Goal: Task Accomplishment & Management: Complete application form

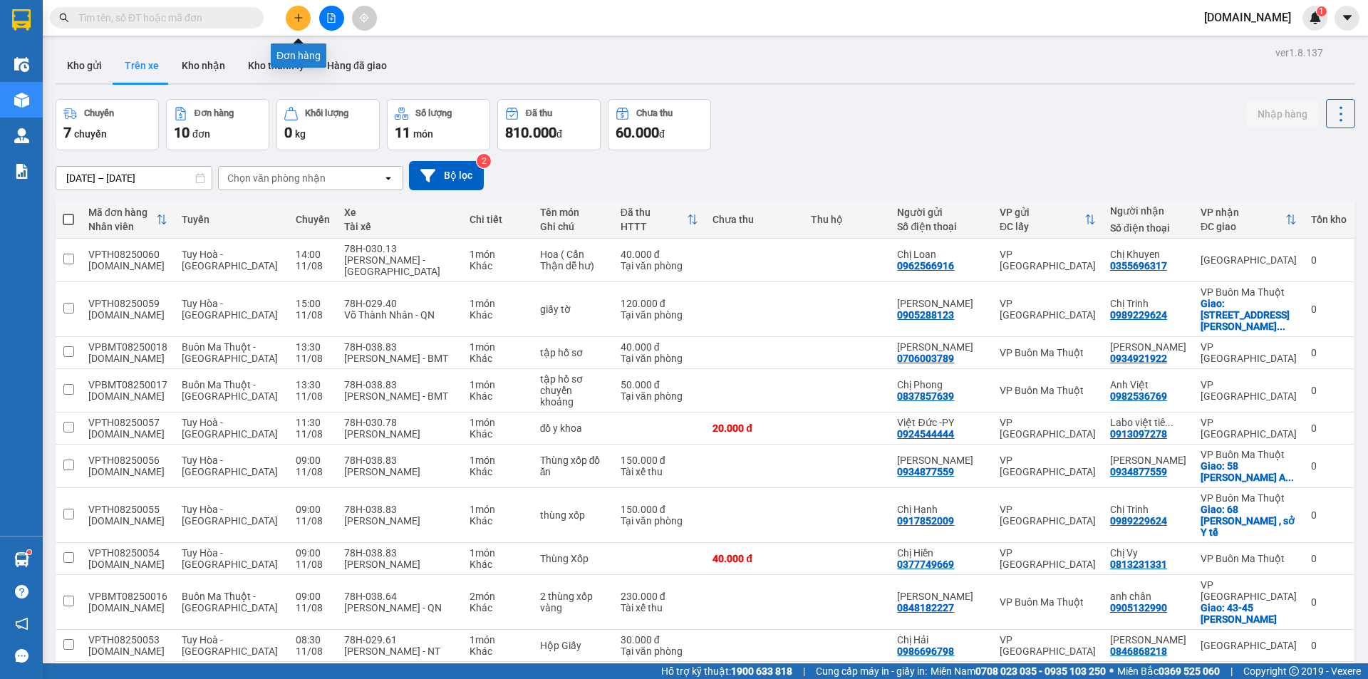
click at [304, 17] on button at bounding box center [298, 18] width 25 height 25
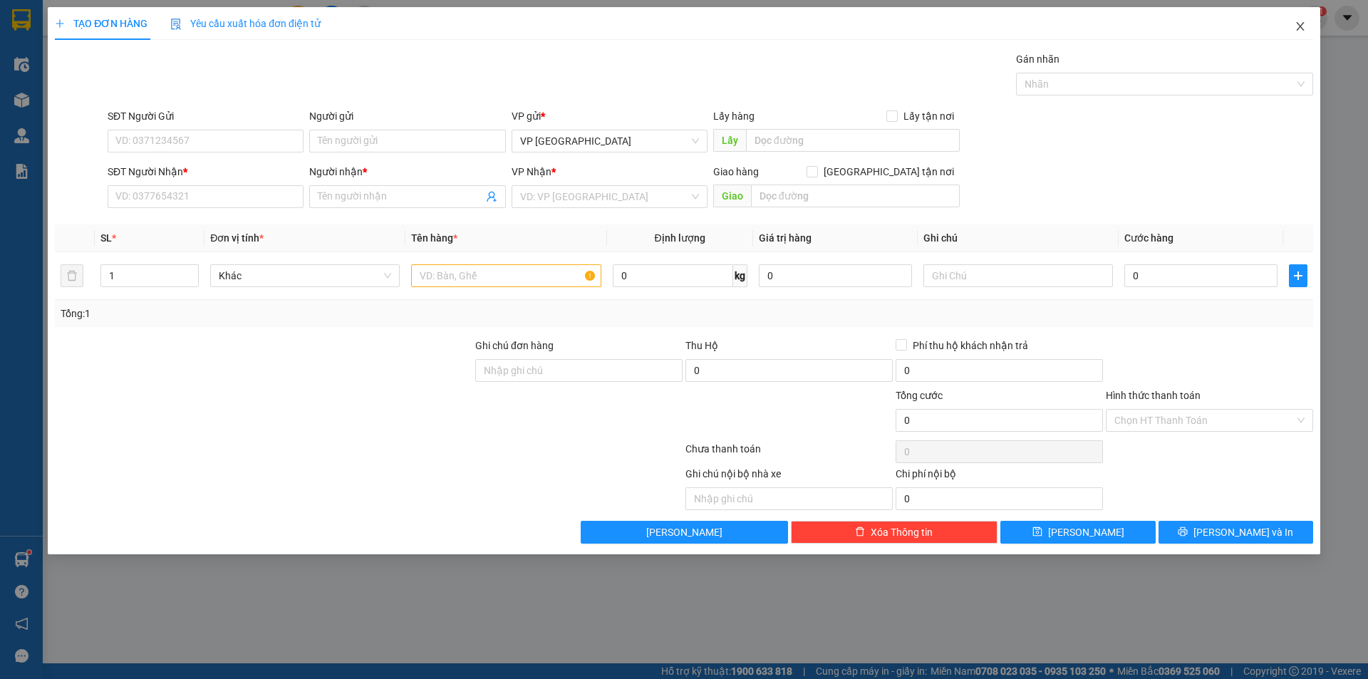
click at [1304, 33] on span "Close" at bounding box center [1300, 27] width 40 height 40
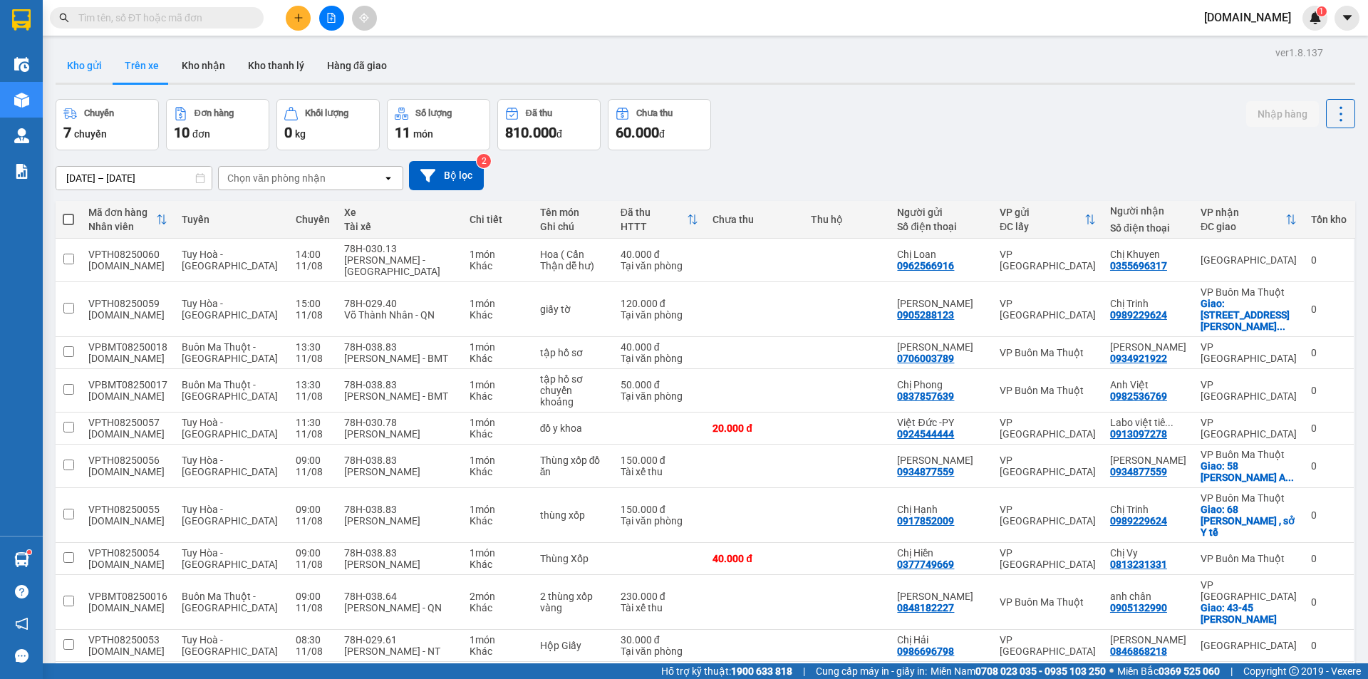
click at [81, 72] on button "Kho gửi" at bounding box center [85, 65] width 58 height 34
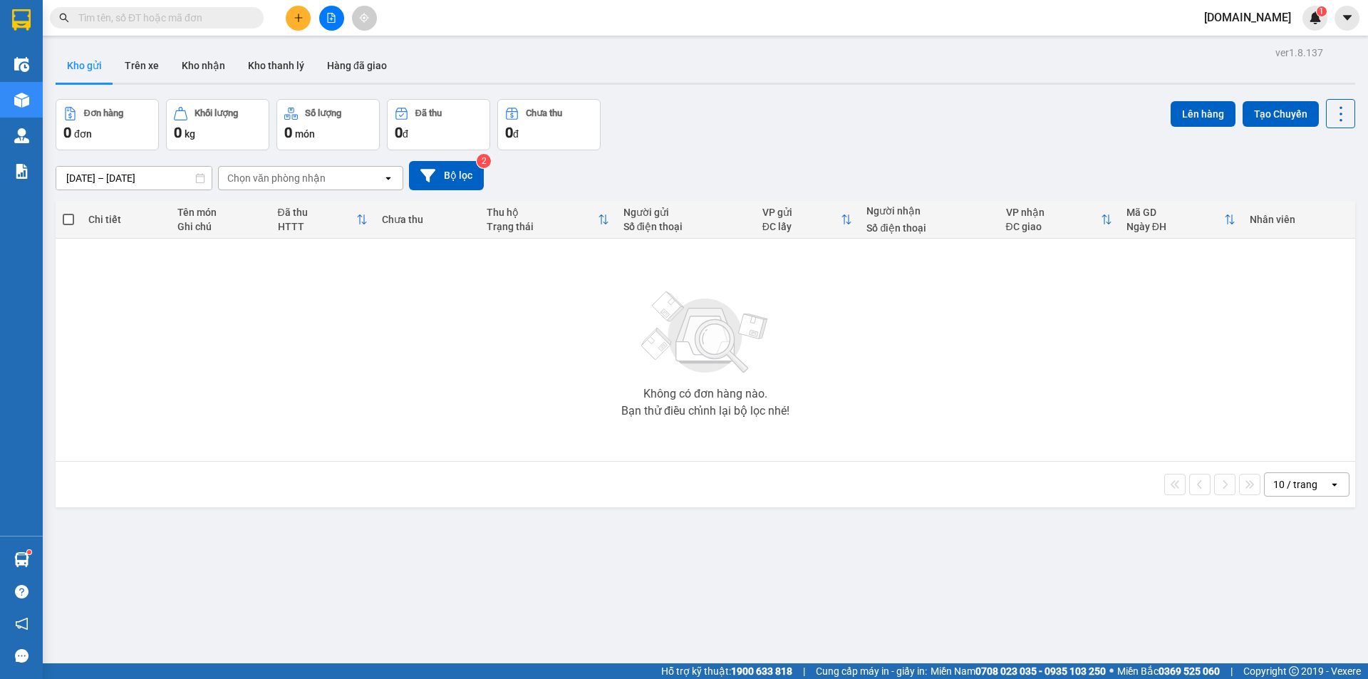
click at [264, 175] on div "Chọn văn phòng nhận" at bounding box center [276, 178] width 98 height 14
click at [304, 210] on div "VP [GEOGRAPHIC_DATA]" at bounding box center [310, 208] width 185 height 26
click at [457, 170] on button "Bộ lọc" at bounding box center [446, 175] width 75 height 29
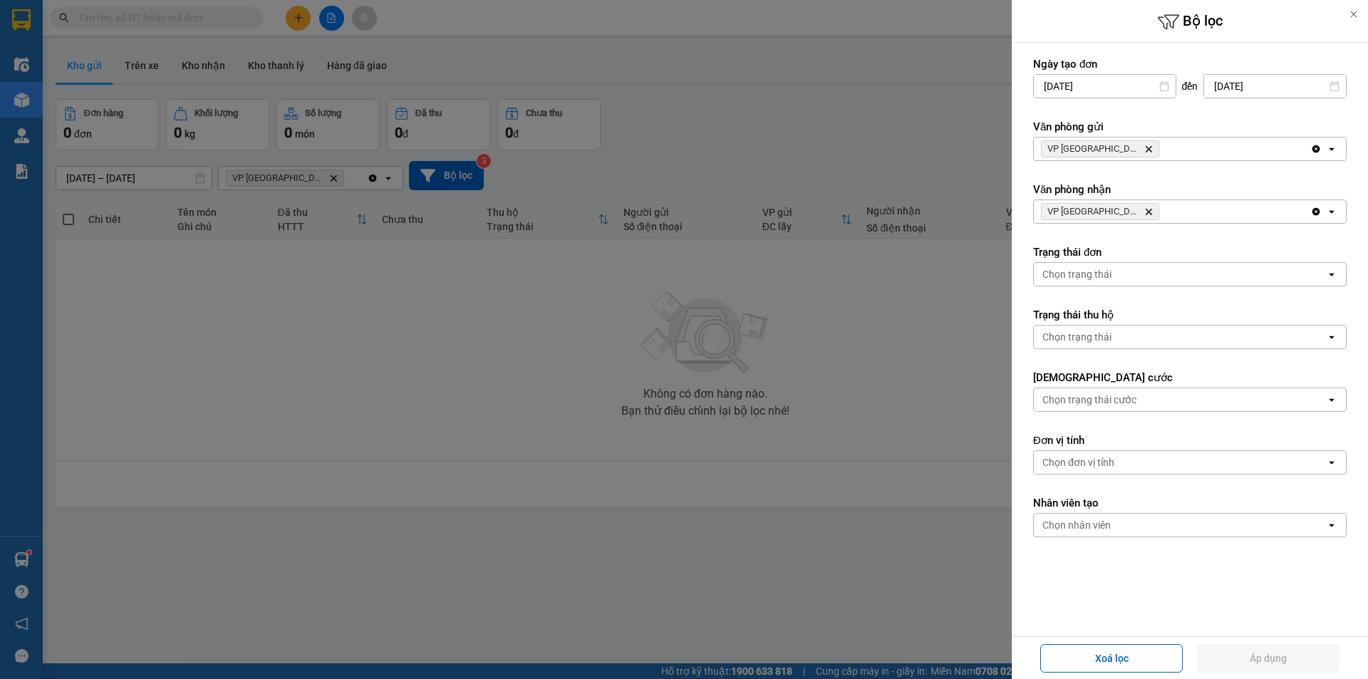
click at [1146, 150] on icon "VP Tuy Hòa, close by backspace" at bounding box center [1149, 149] width 6 height 6
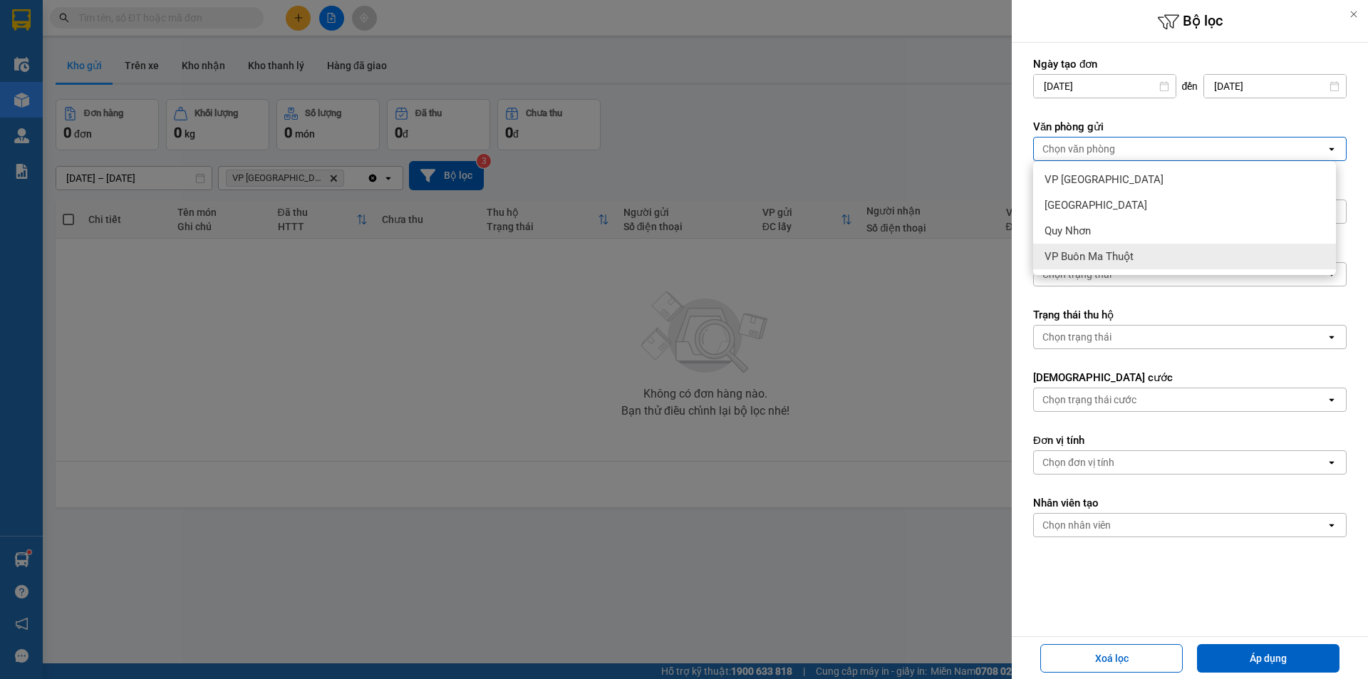
drag, startPoint x: 1074, startPoint y: 256, endPoint x: 1164, endPoint y: 291, distance: 97.2
click at [1092, 254] on span "VP Buôn Ma Thuột" at bounding box center [1088, 256] width 89 height 14
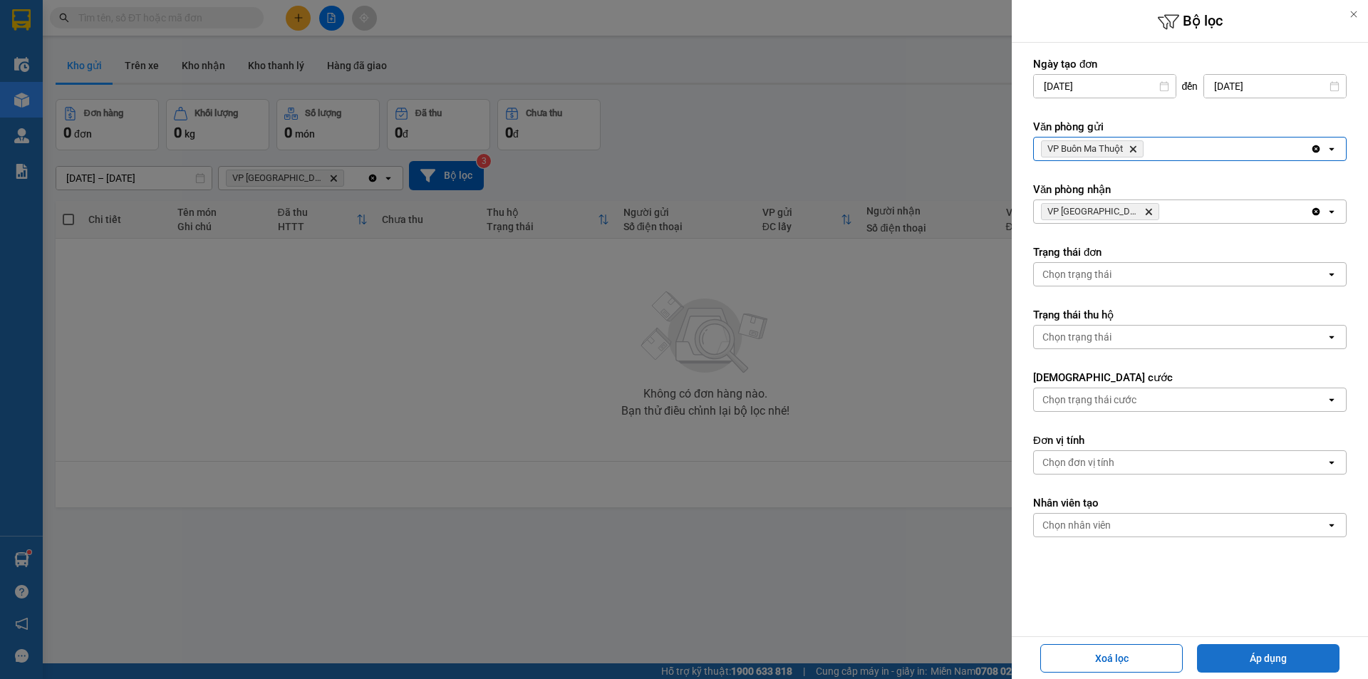
click at [1285, 653] on button "Áp dụng" at bounding box center [1268, 658] width 142 height 28
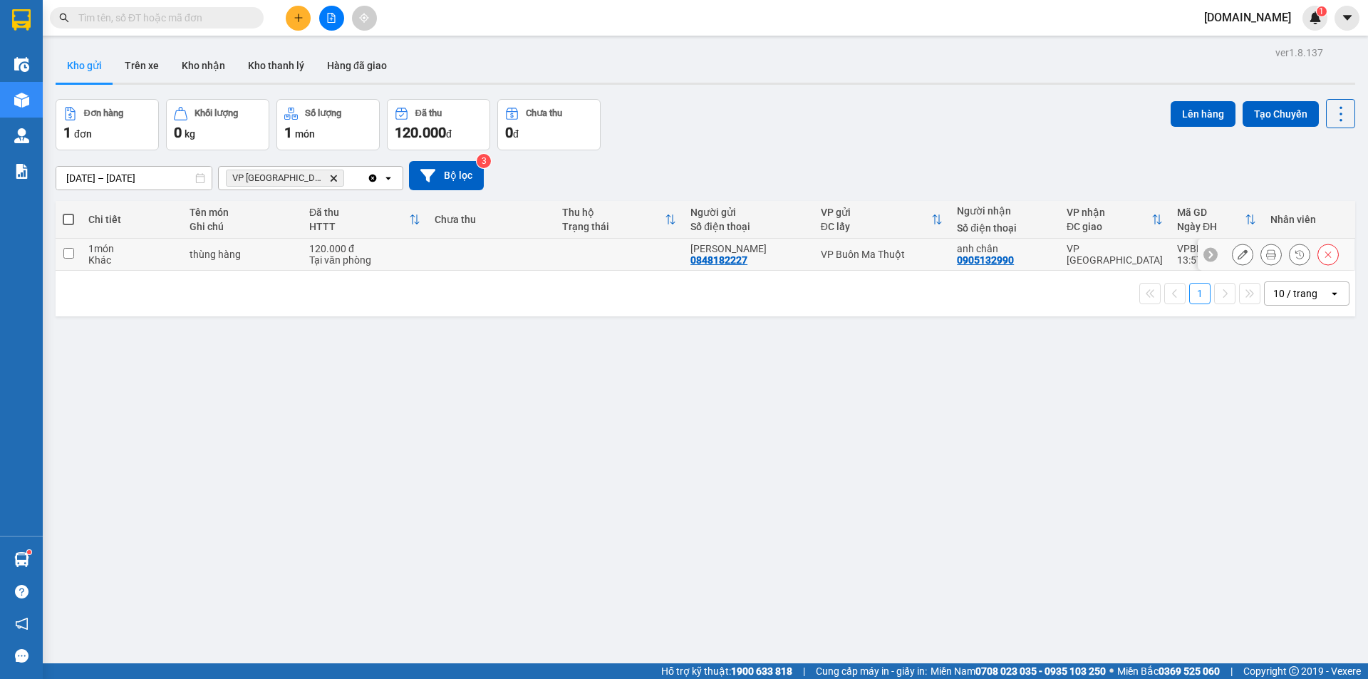
click at [65, 254] on input "checkbox" at bounding box center [68, 253] width 11 height 11
checkbox input "true"
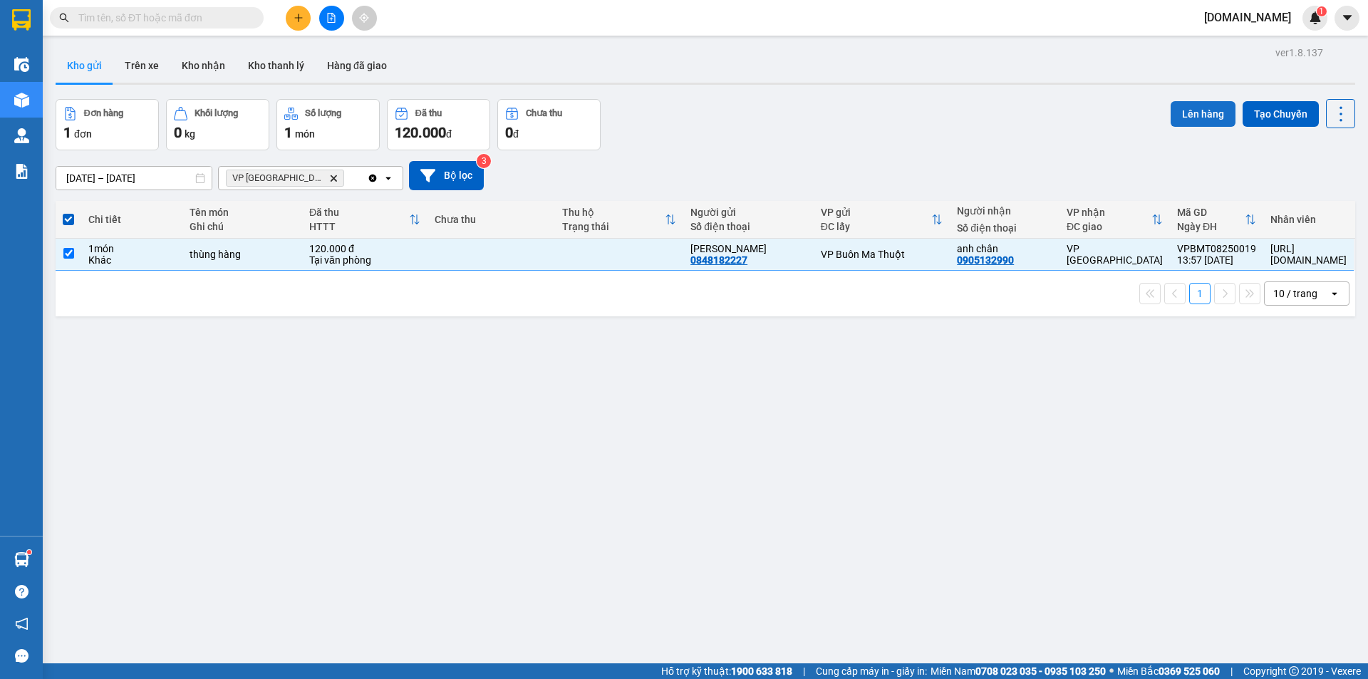
click at [1196, 109] on button "Lên hàng" at bounding box center [1203, 114] width 65 height 26
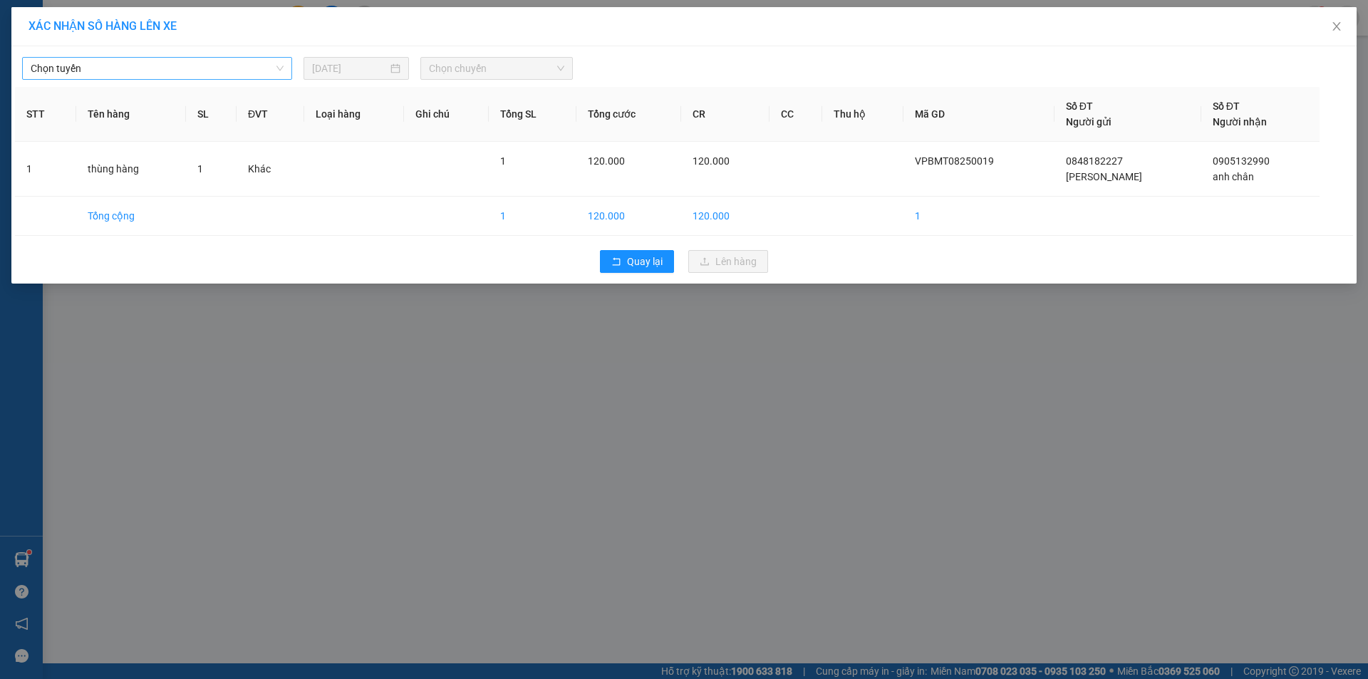
click at [249, 70] on span "Chọn tuyến" at bounding box center [157, 68] width 253 height 21
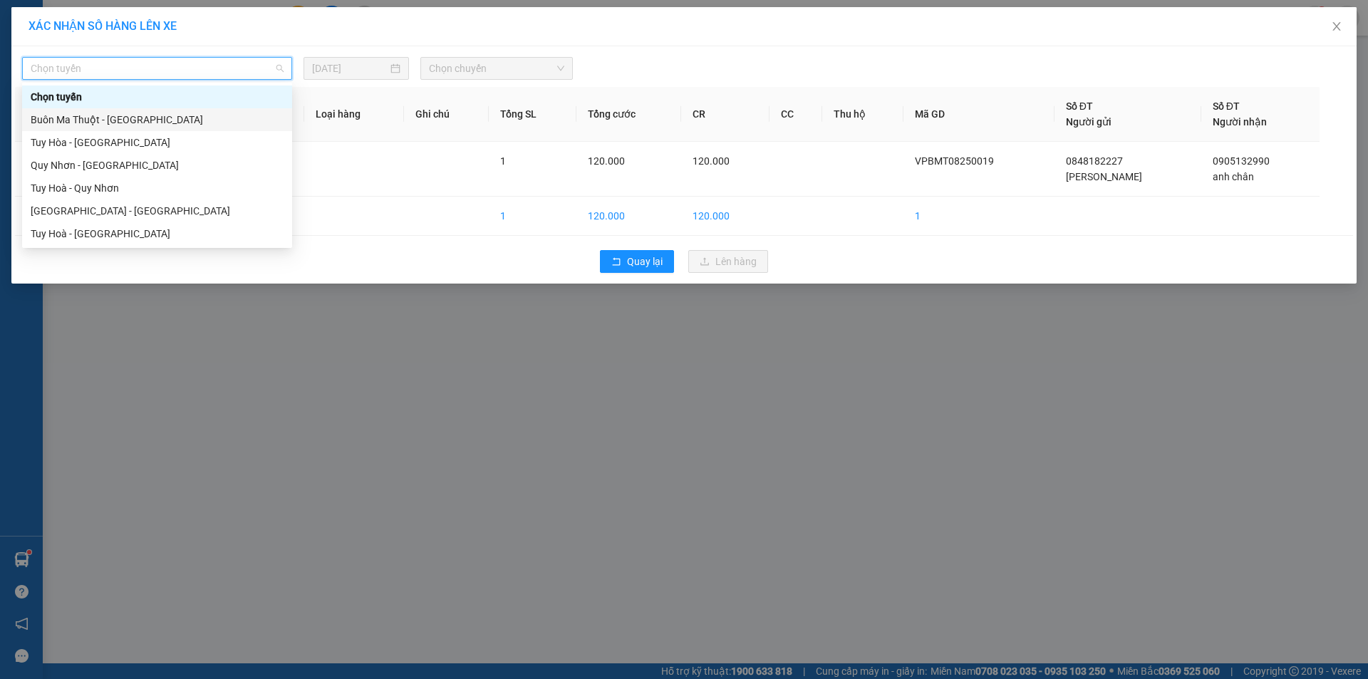
click at [203, 121] on div "Buôn Ma Thuột - [GEOGRAPHIC_DATA]" at bounding box center [157, 120] width 253 height 16
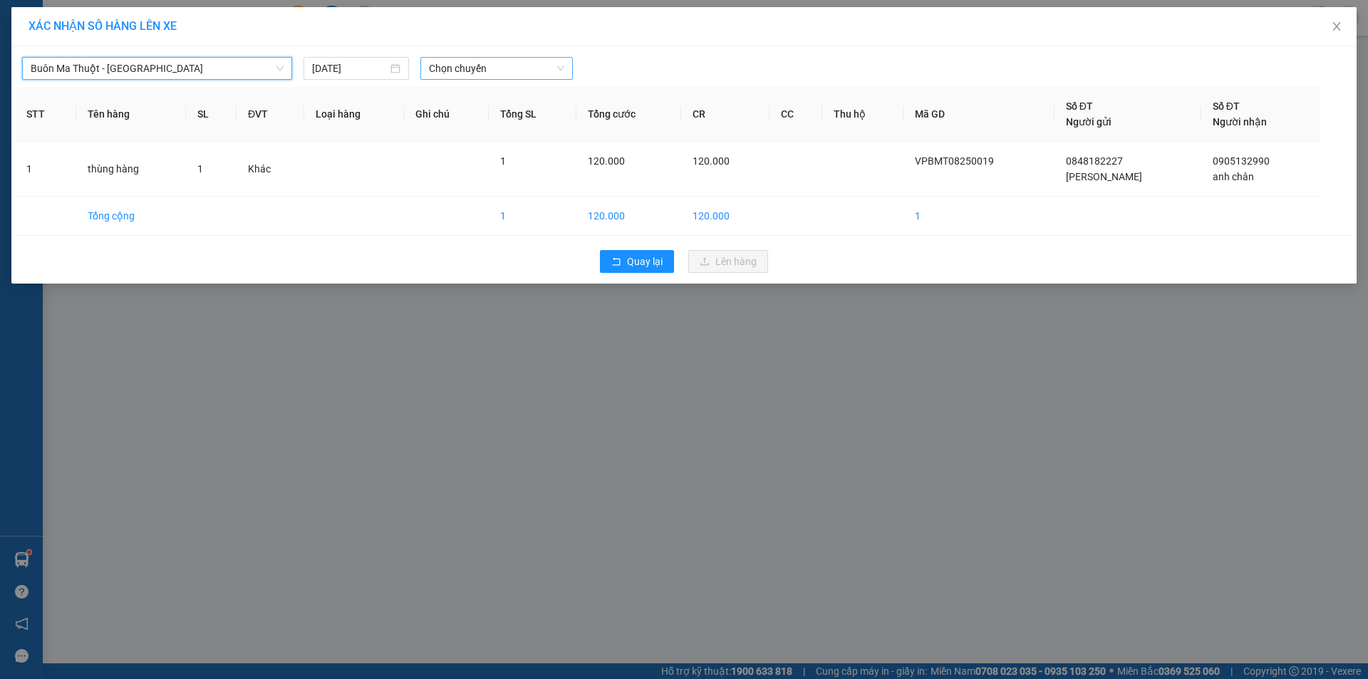
click at [451, 59] on span "Chọn chuyến" at bounding box center [496, 68] width 135 height 21
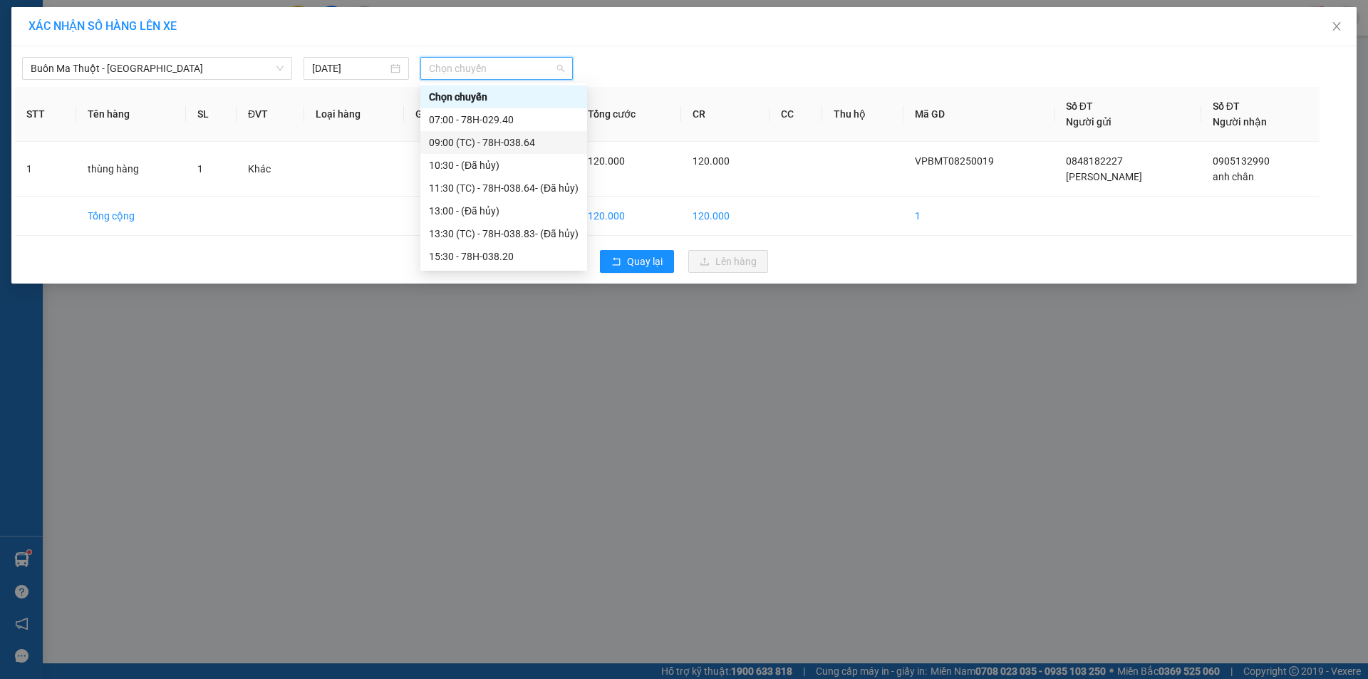
click at [488, 143] on div "09:00 (TC) - 78H-038.64" at bounding box center [504, 143] width 150 height 16
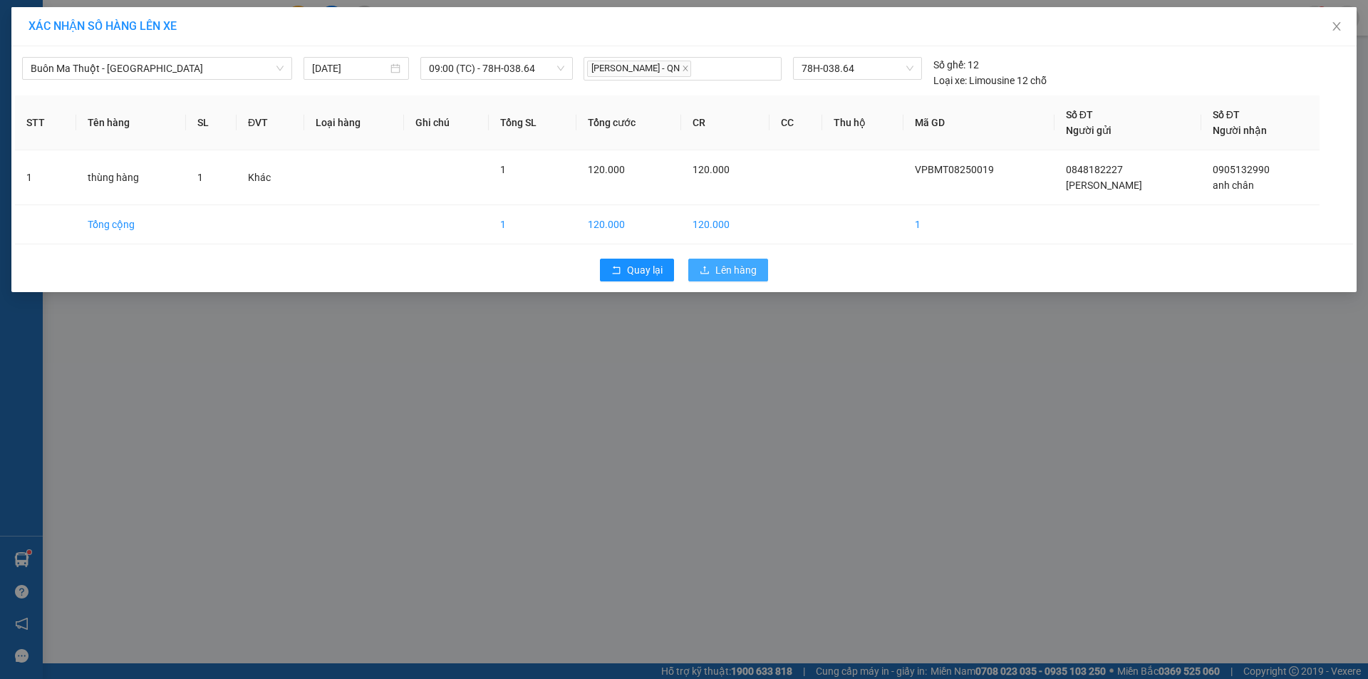
click at [715, 266] on button "Lên hàng" at bounding box center [728, 270] width 80 height 23
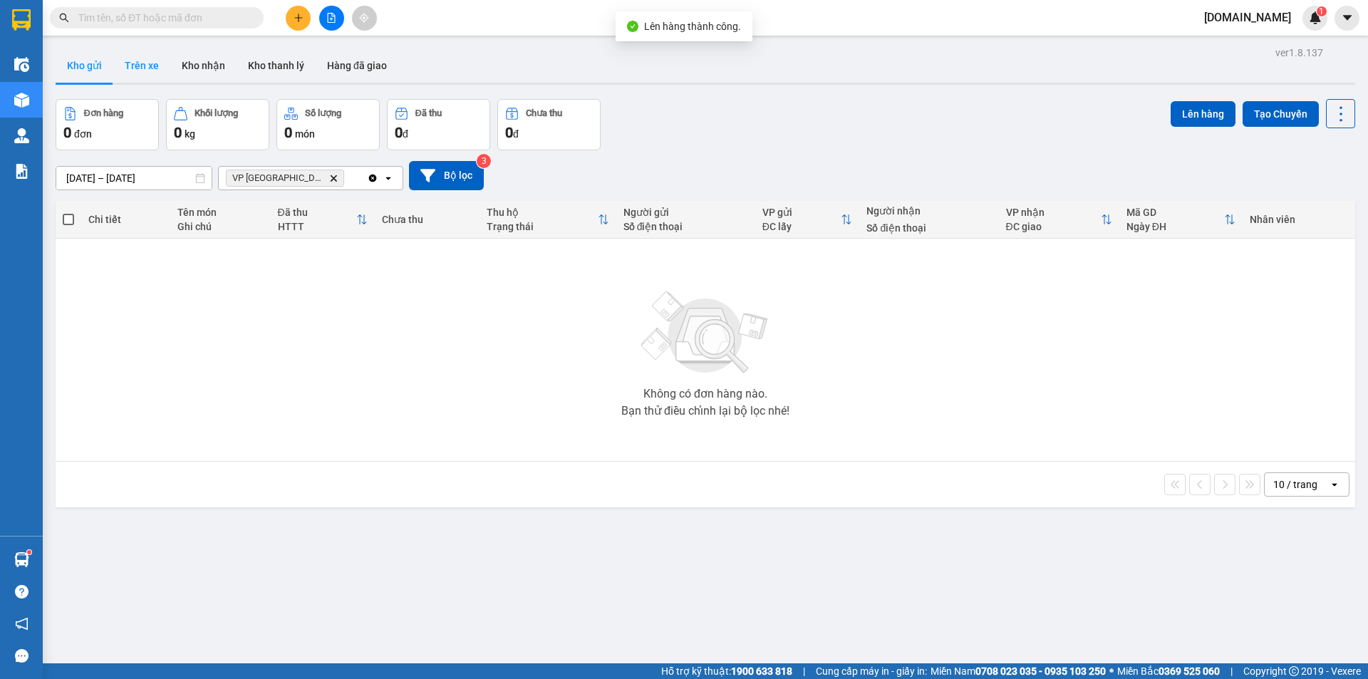
click at [146, 67] on button "Trên xe" at bounding box center [141, 65] width 57 height 34
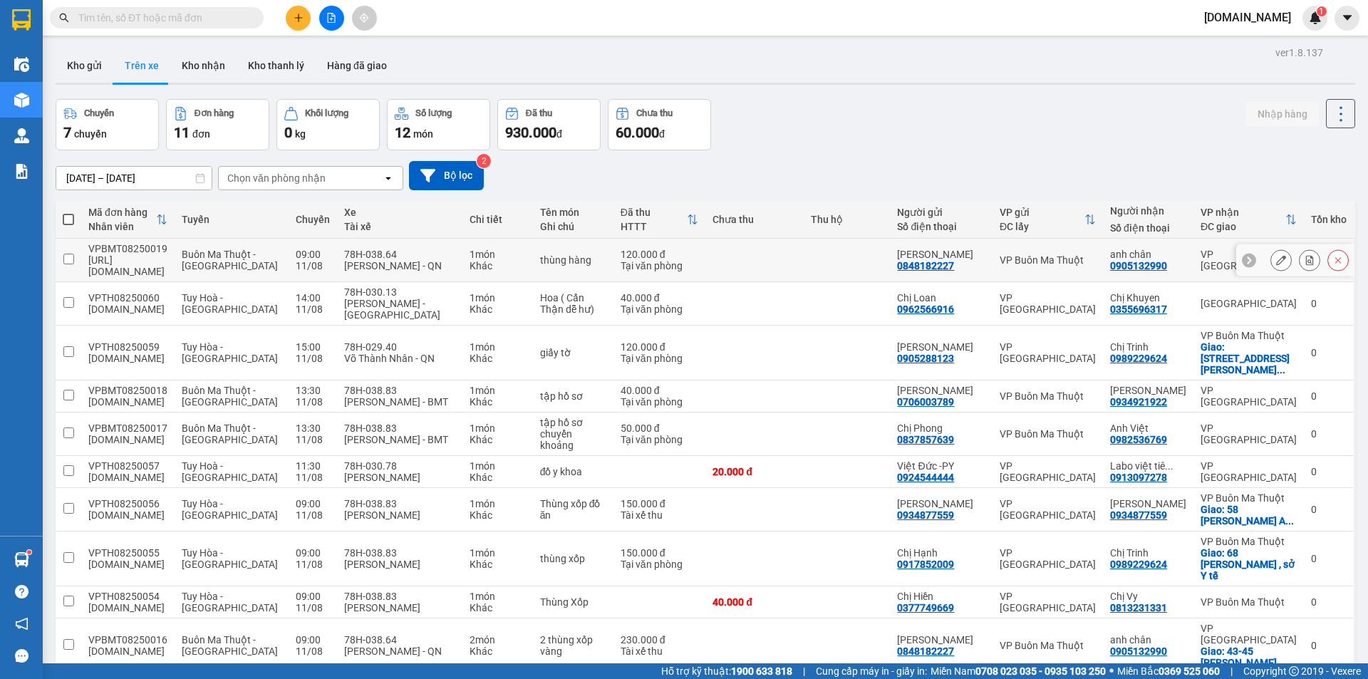
click at [78, 256] on td at bounding box center [69, 260] width 26 height 43
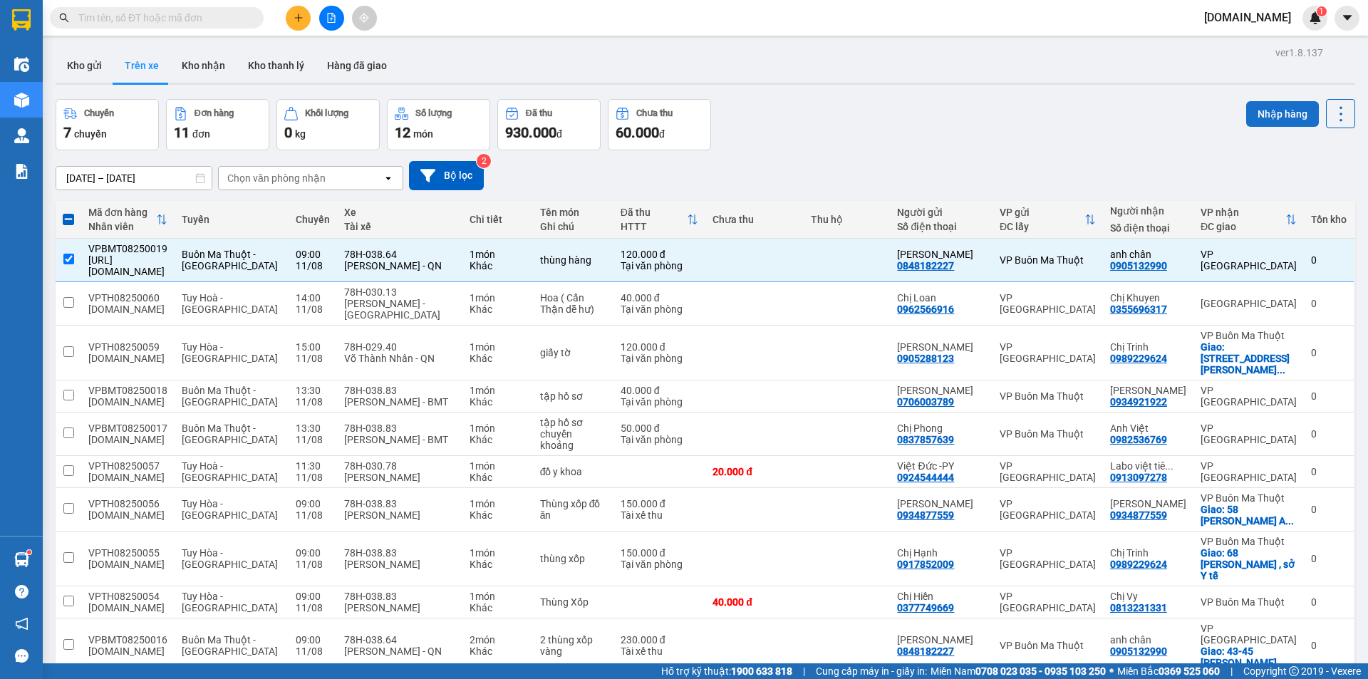
click at [1275, 114] on button "Nhập hàng" at bounding box center [1282, 114] width 73 height 26
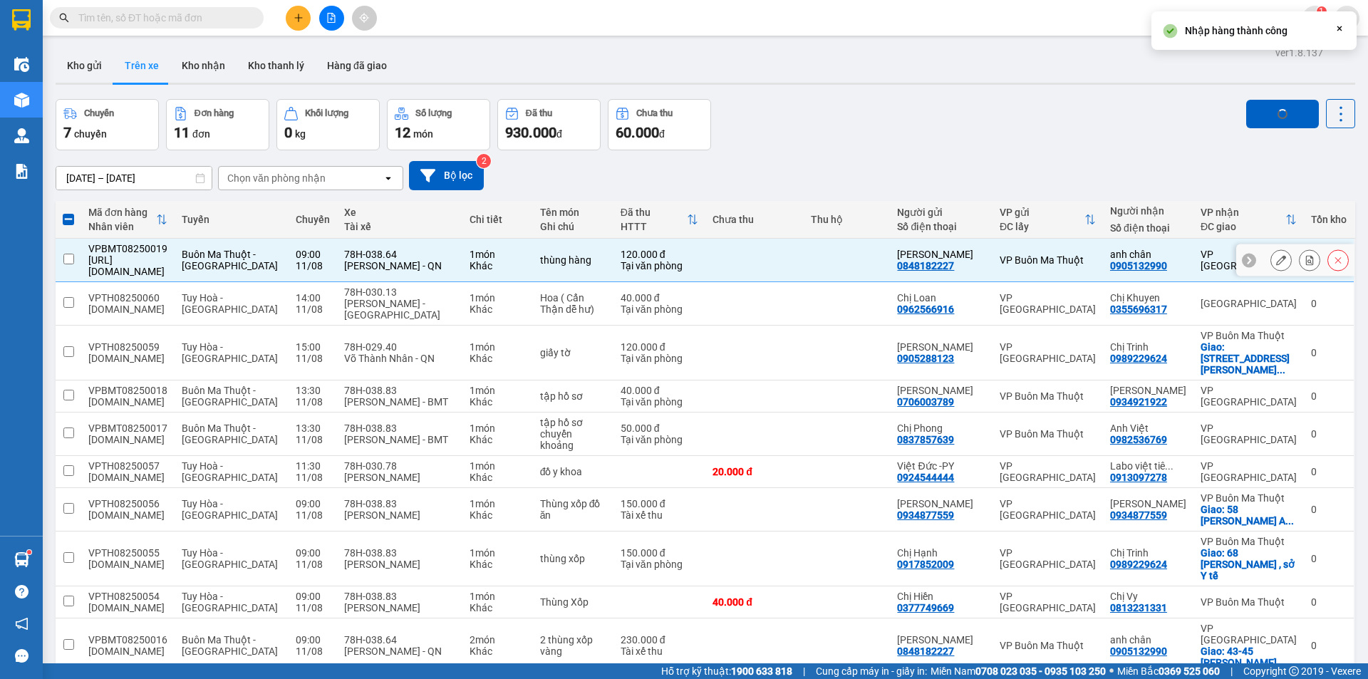
checkbox input "false"
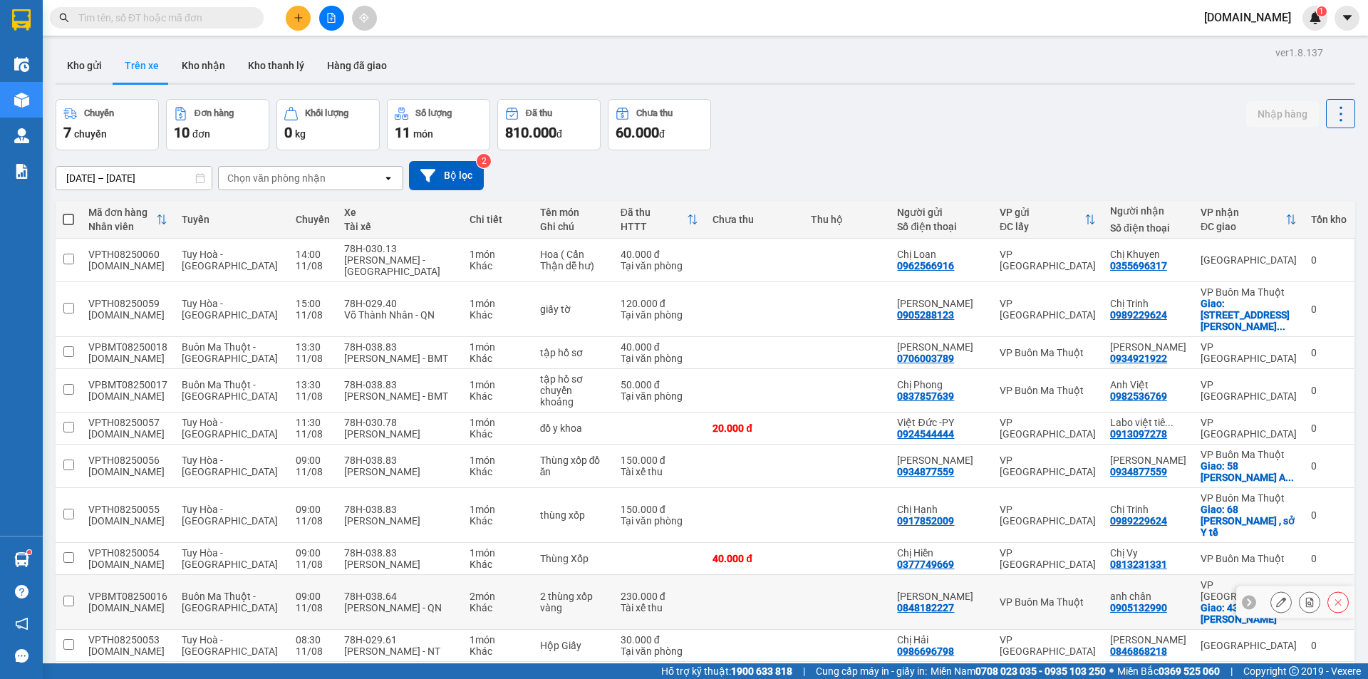
click at [65, 596] on input "checkbox" at bounding box center [68, 601] width 11 height 11
checkbox input "true"
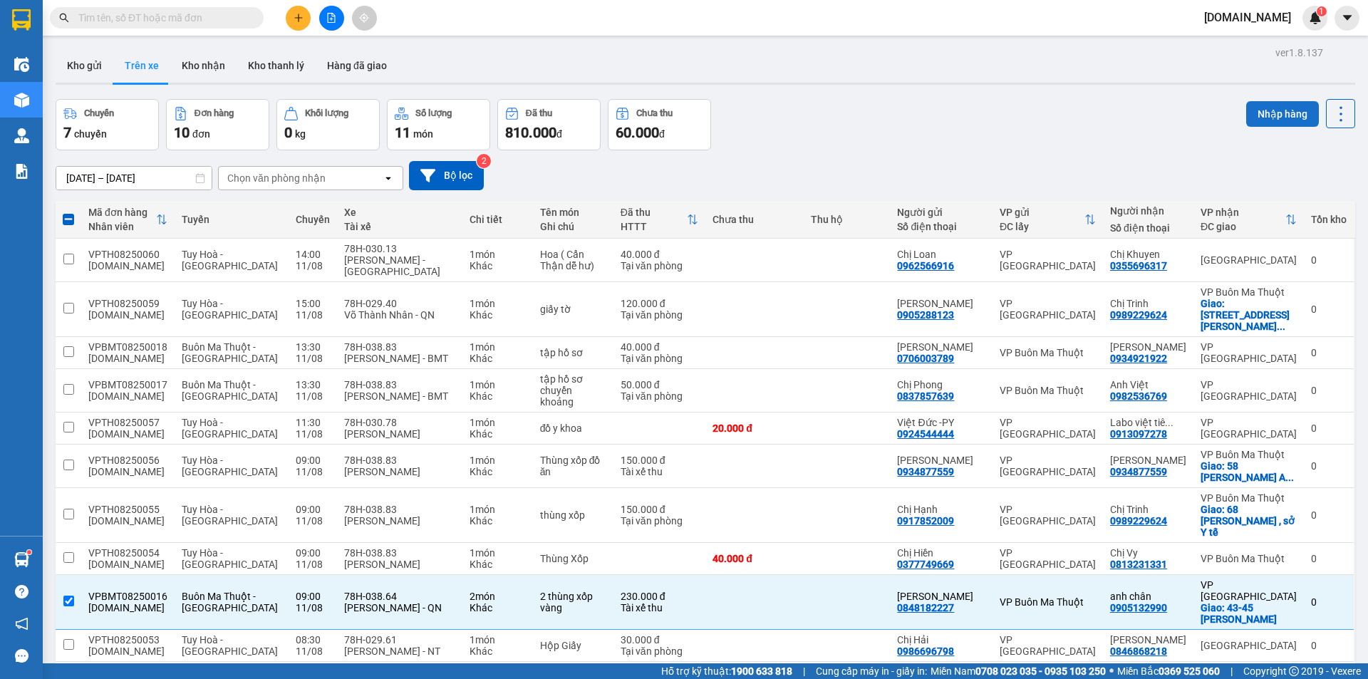
click at [1267, 115] on button "Nhập hàng" at bounding box center [1282, 114] width 73 height 26
click at [216, 68] on button "Kho nhận" at bounding box center [203, 65] width 66 height 34
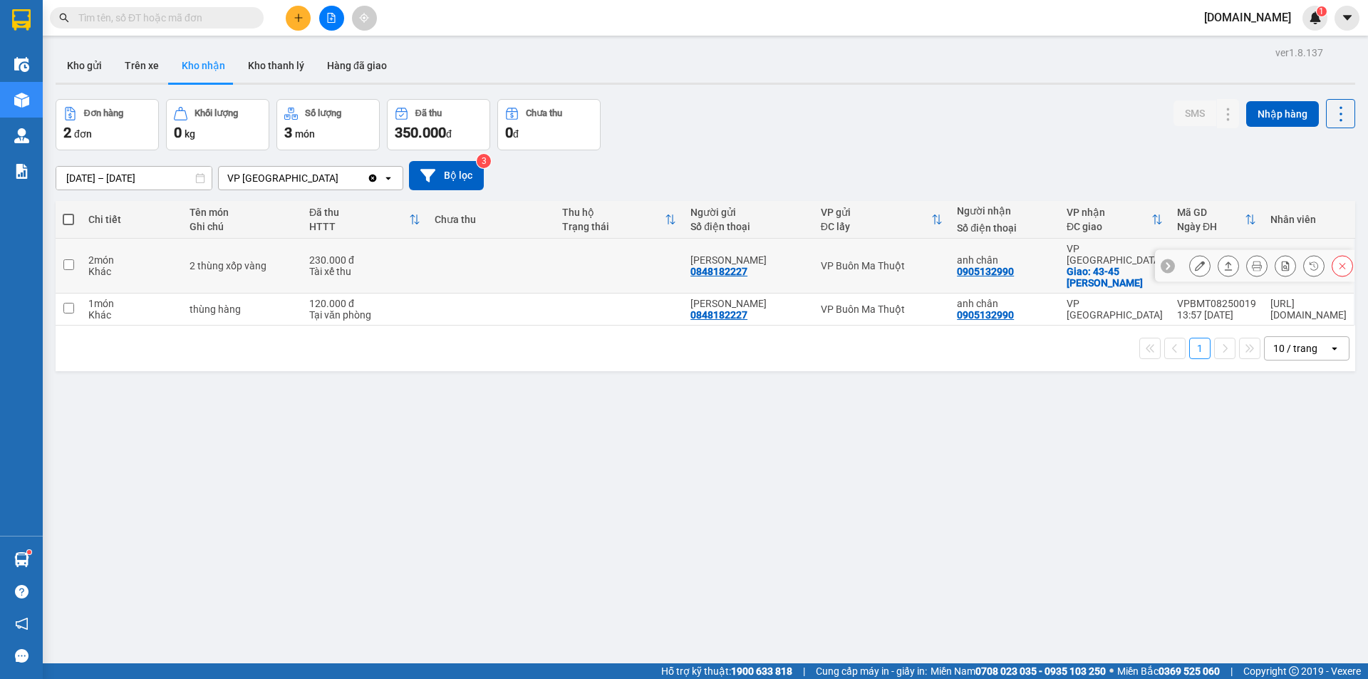
click at [63, 266] on td at bounding box center [69, 266] width 26 height 55
checkbox input "true"
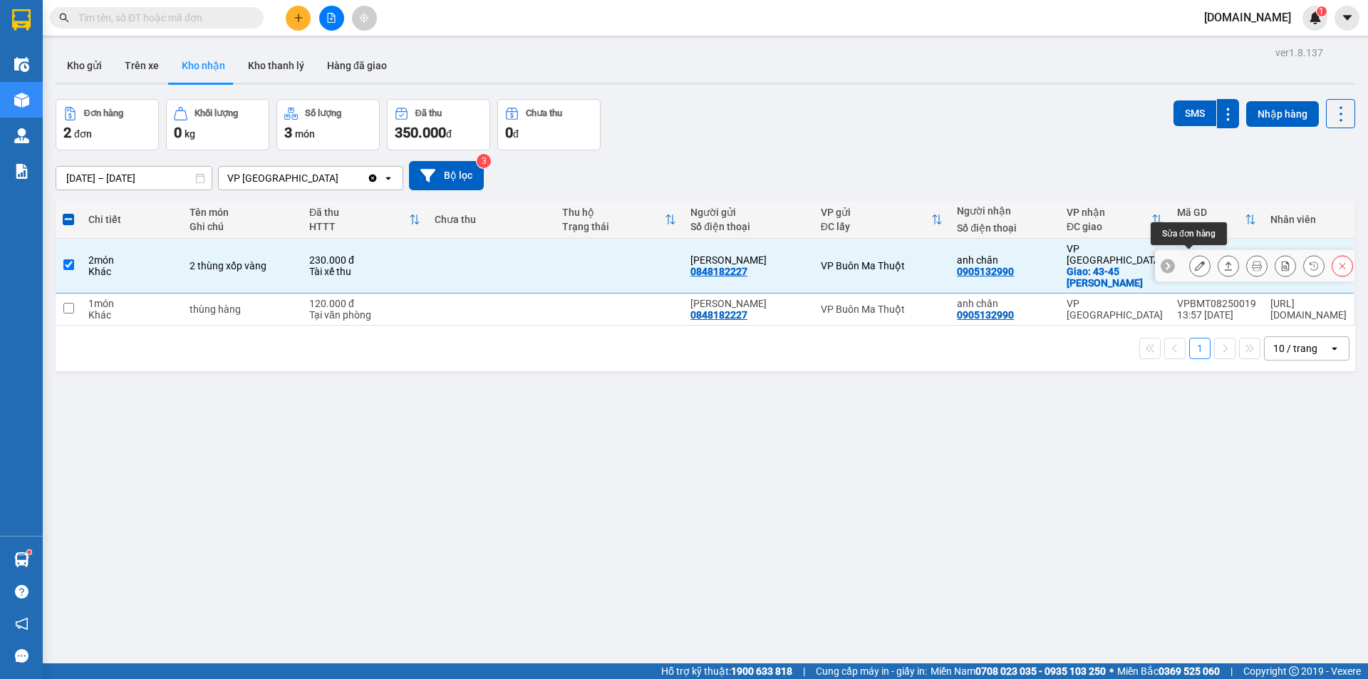
click at [1195, 261] on icon at bounding box center [1200, 266] width 10 height 10
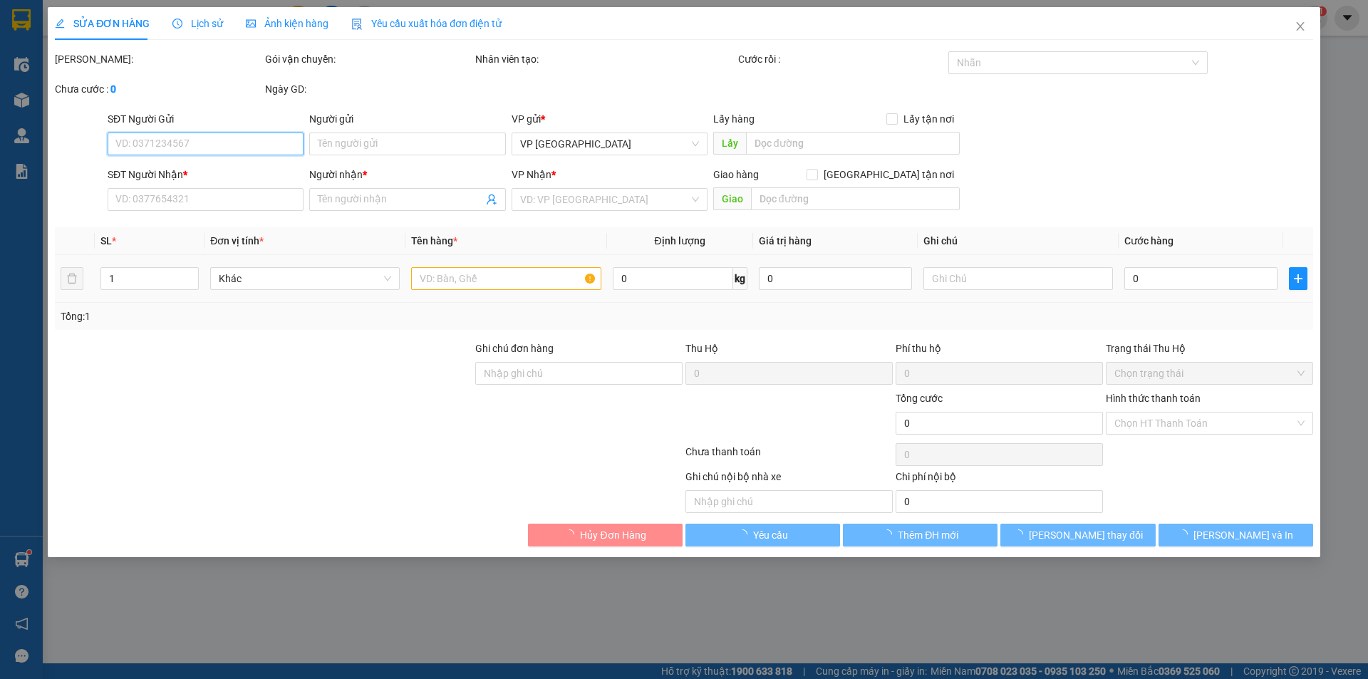
type input "0848182227"
type input "[PERSON_NAME]"
type input "0905132990"
type input "anh chân"
checkbox input "true"
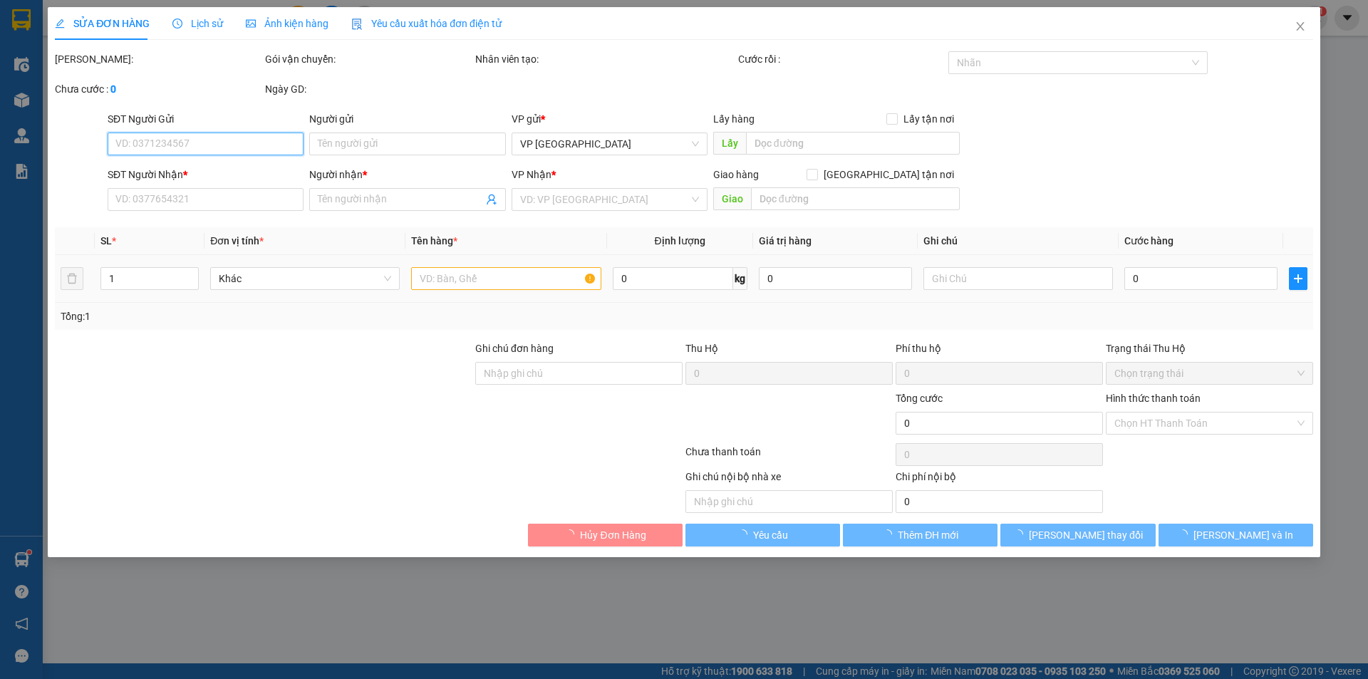
type input "43-45 [PERSON_NAME]"
type input "230.000"
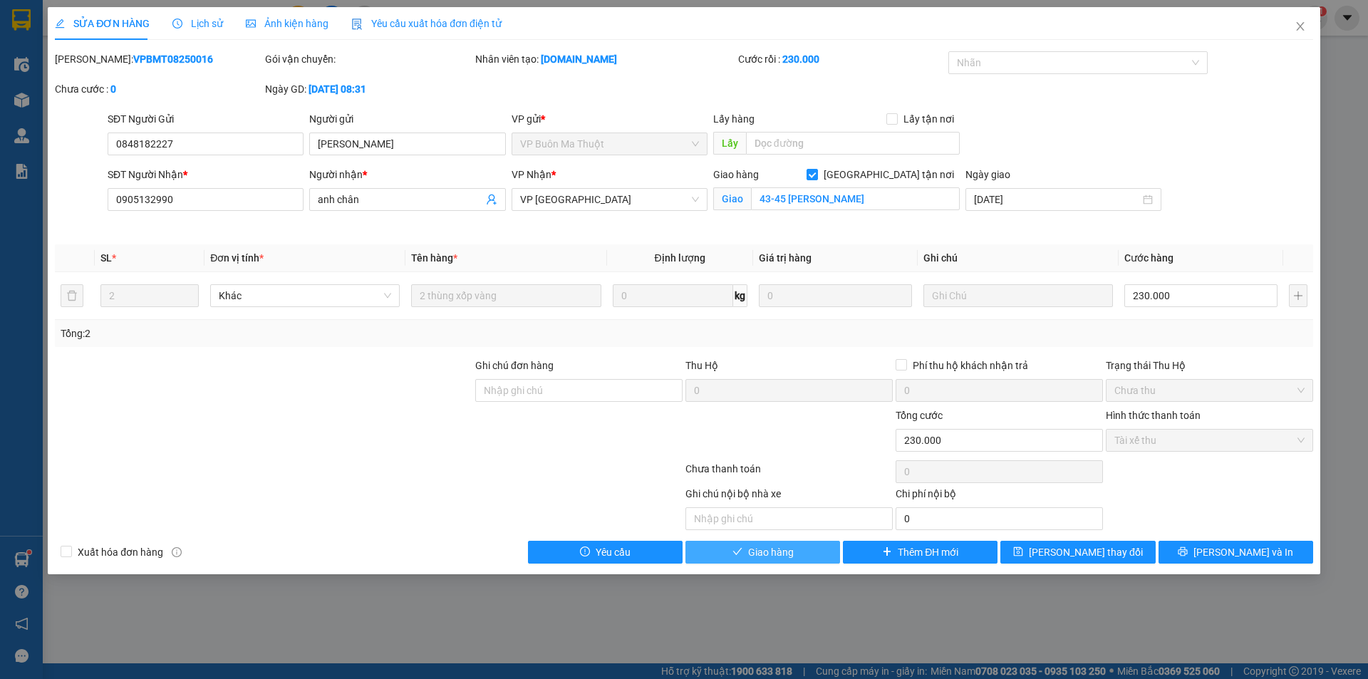
click at [801, 557] on button "Giao hàng" at bounding box center [762, 552] width 155 height 23
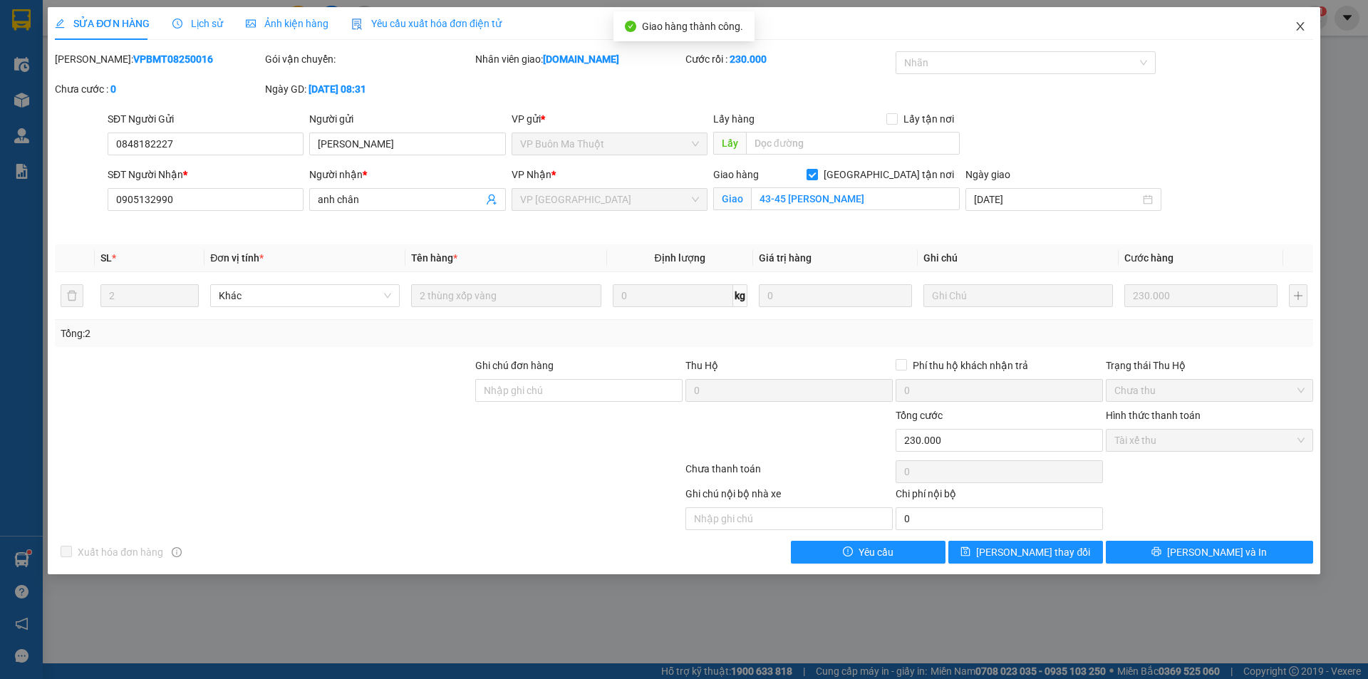
click at [1295, 22] on icon "close" at bounding box center [1300, 26] width 11 height 11
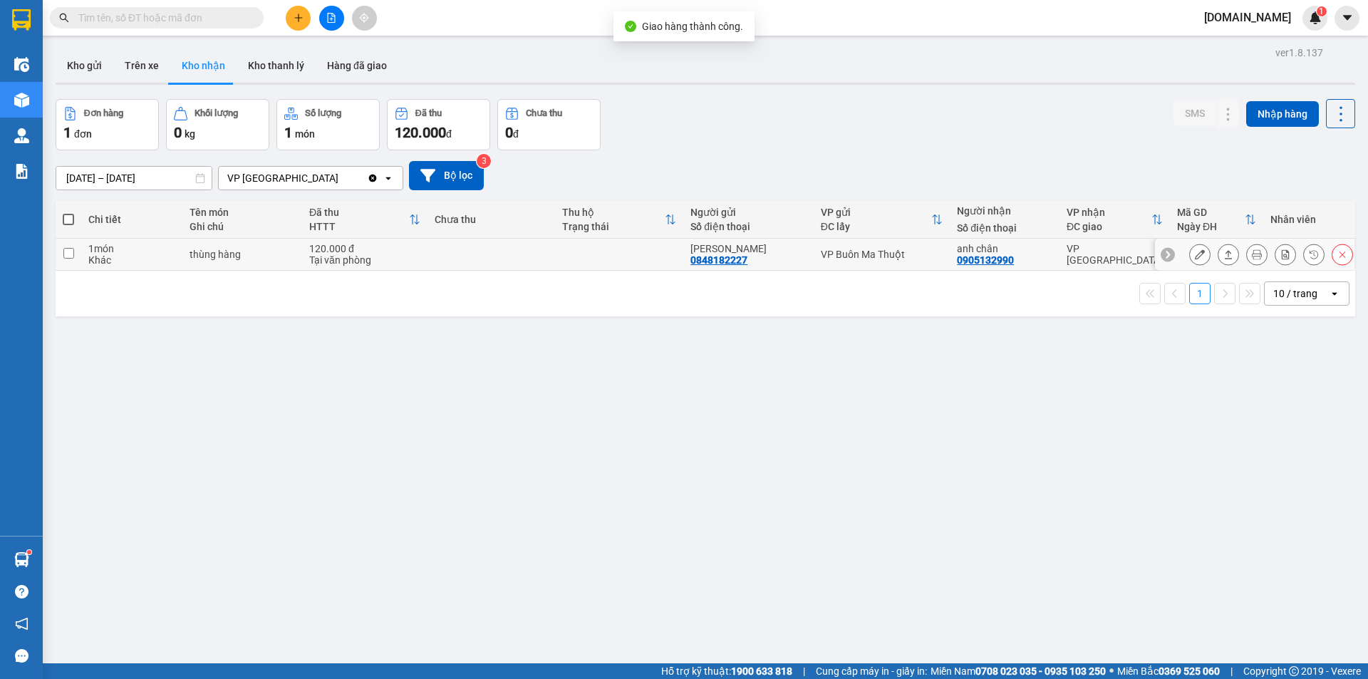
click at [70, 257] on input "checkbox" at bounding box center [68, 253] width 11 height 11
checkbox input "true"
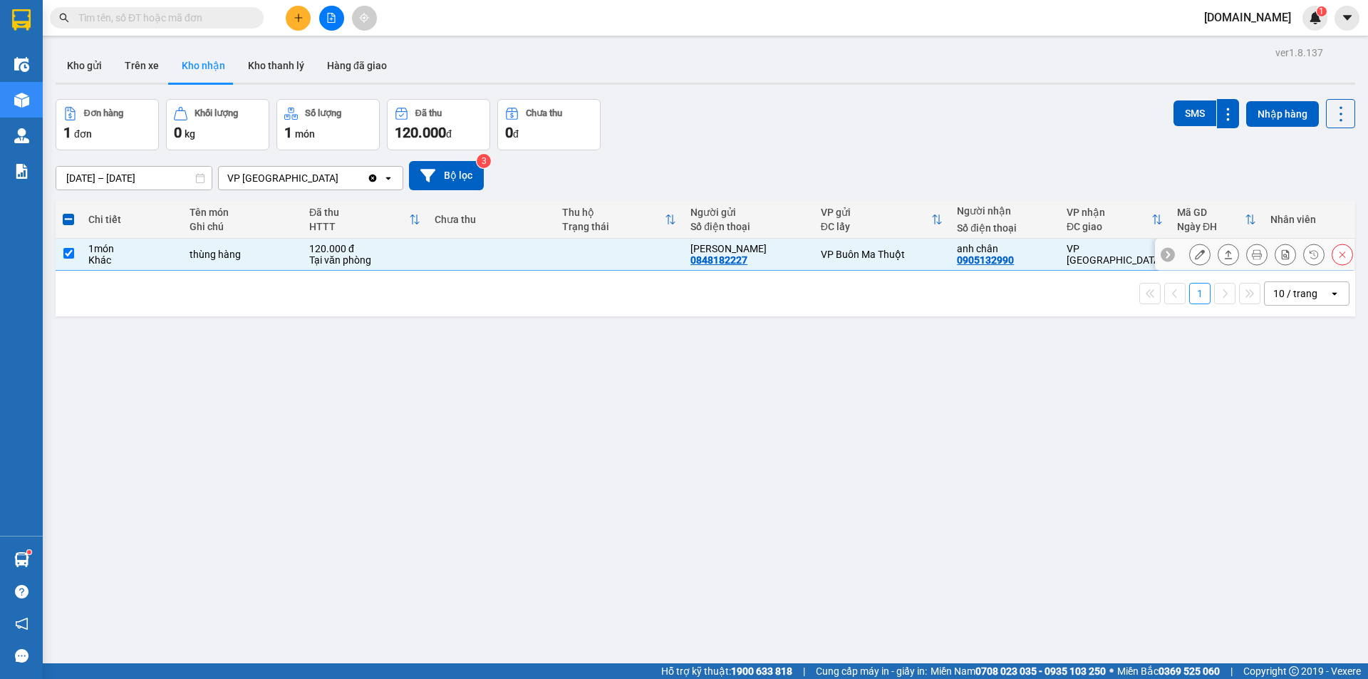
click at [1195, 258] on button at bounding box center [1200, 254] width 20 height 25
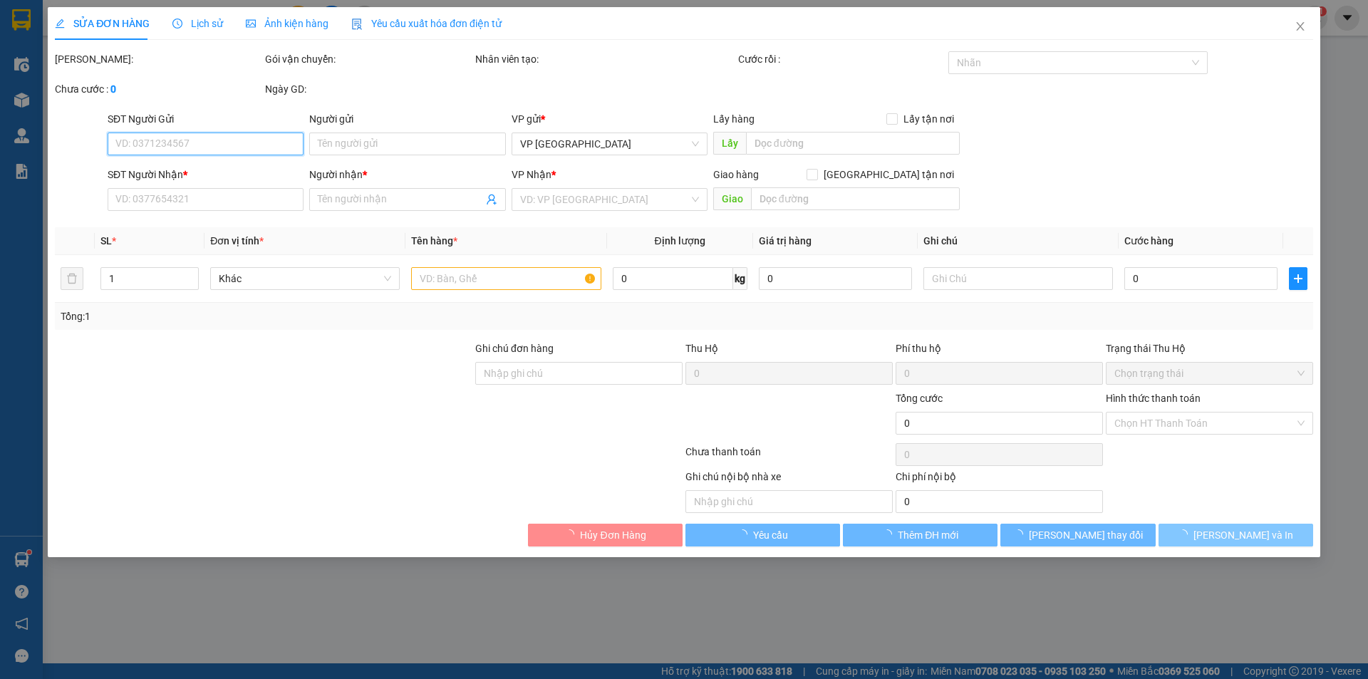
type input "0848182227"
type input "[PERSON_NAME]"
type input "0905132990"
type input "anh chân"
type input "120.000"
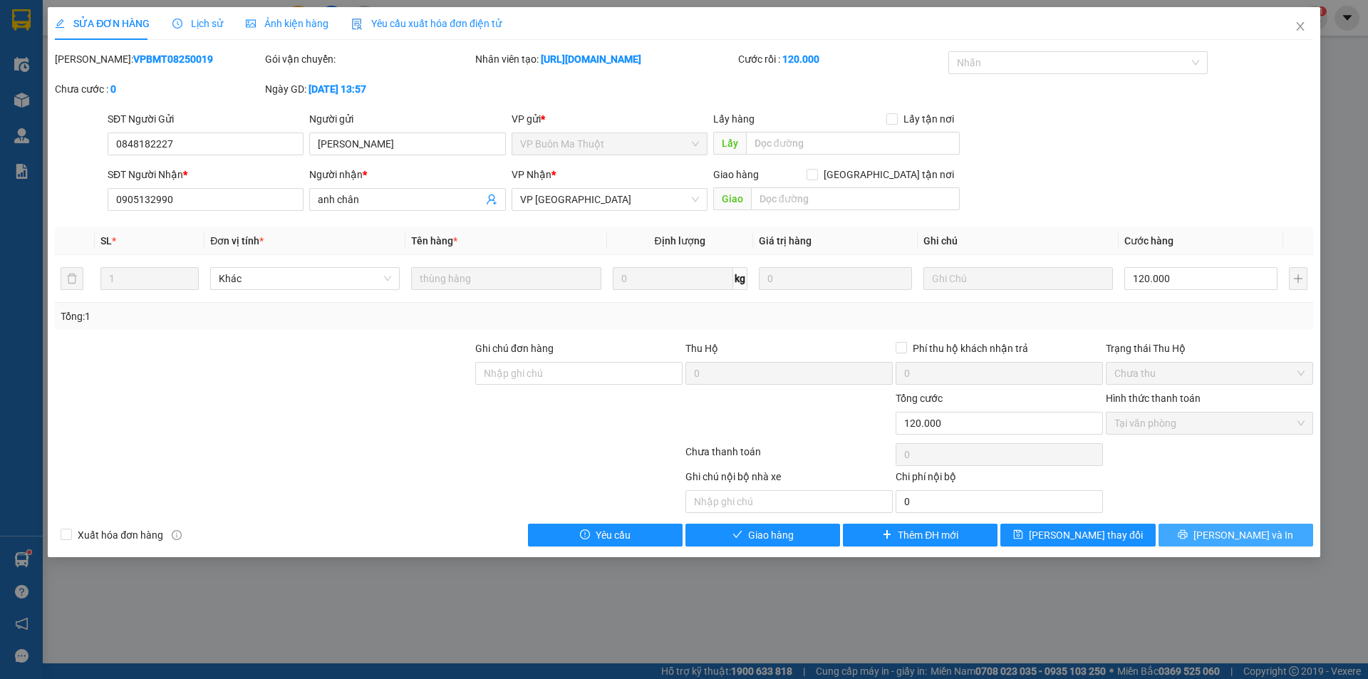
click at [1224, 539] on span "[PERSON_NAME] và In" at bounding box center [1243, 535] width 100 height 16
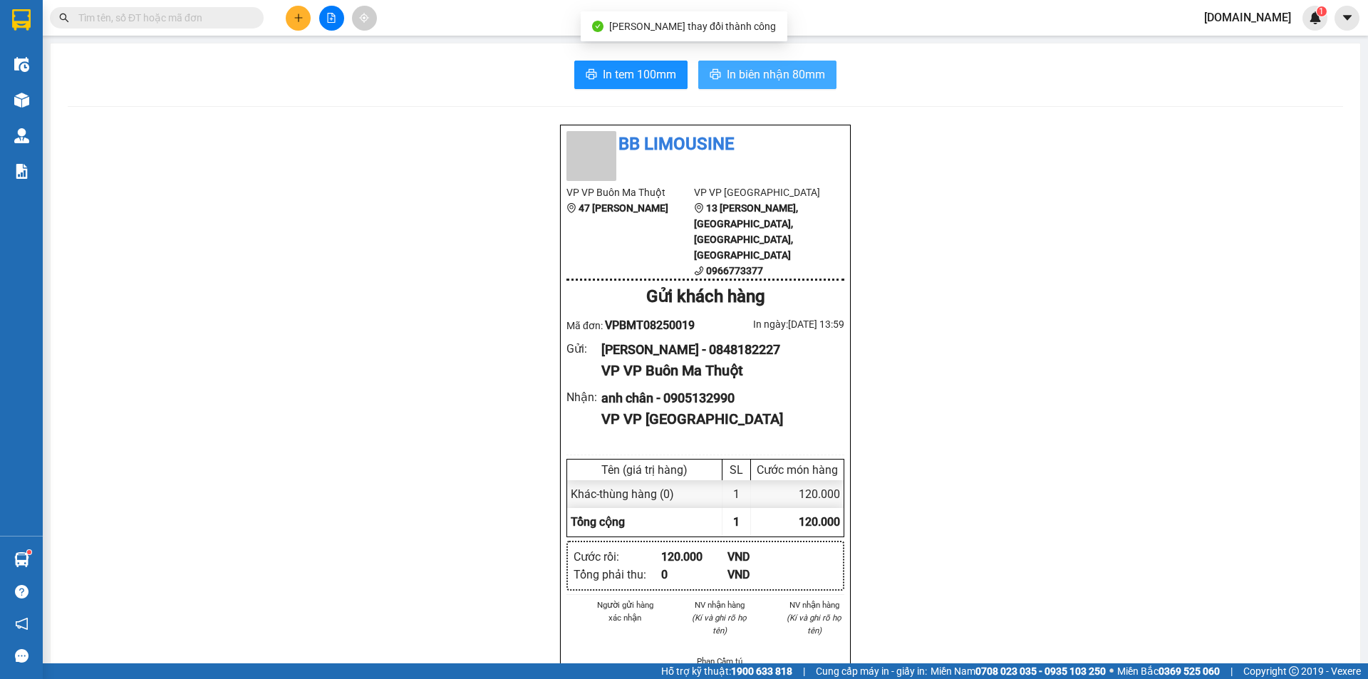
click at [741, 77] on span "In biên nhận 80mm" at bounding box center [776, 75] width 98 height 18
click at [759, 76] on span "In biên nhận 80mm" at bounding box center [776, 75] width 98 height 18
click at [761, 69] on span "In biên nhận 80mm" at bounding box center [776, 75] width 98 height 18
